Goal: Entertainment & Leisure: Consume media (video, audio)

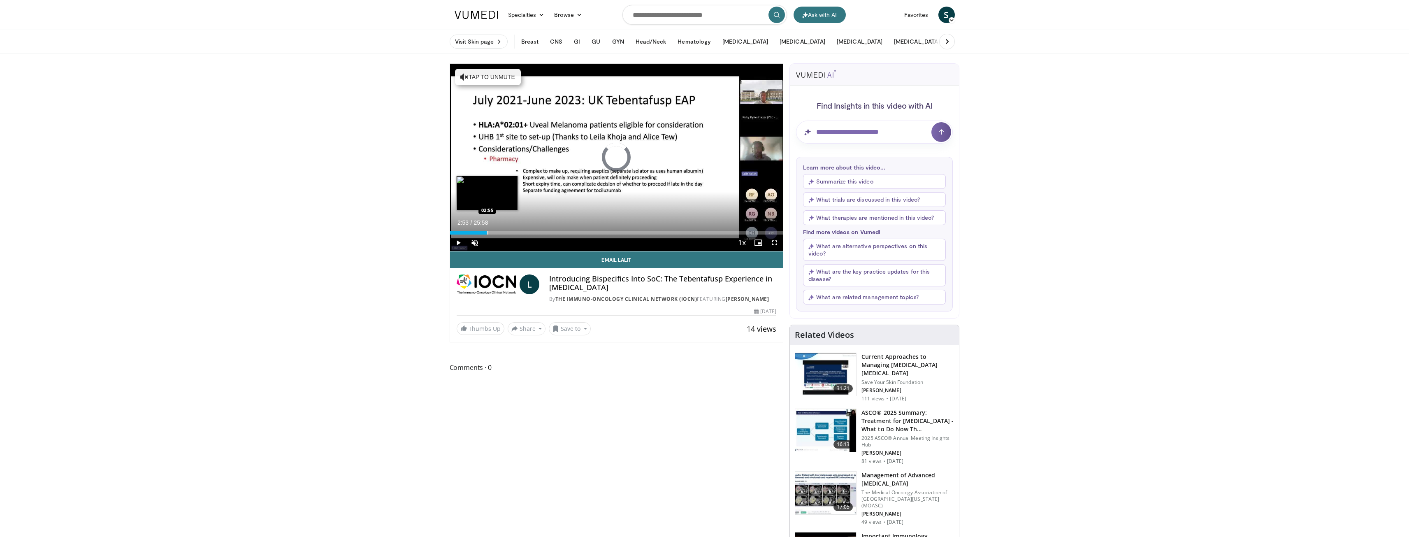
click at [487, 231] on div "Progress Bar" at bounding box center [487, 232] width 1 height 3
click at [468, 232] on video-js "**********" at bounding box center [616, 158] width 333 height 188
click at [510, 232] on div "Progress Bar" at bounding box center [510, 232] width 1 height 3
click at [543, 233] on div "Progress Bar" at bounding box center [543, 232] width 1 height 3
click at [482, 231] on div "Progress Bar" at bounding box center [482, 232] width 1 height 3
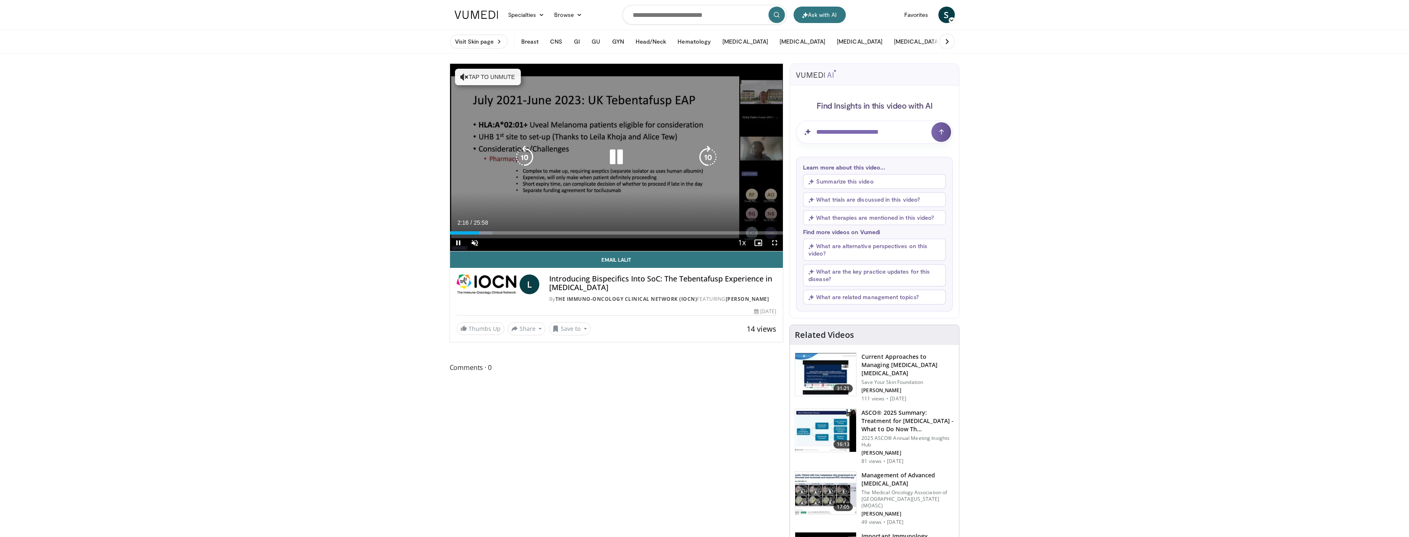
click at [619, 154] on icon "Video Player" at bounding box center [616, 157] width 23 height 23
